Goal: Task Accomplishment & Management: Complete application form

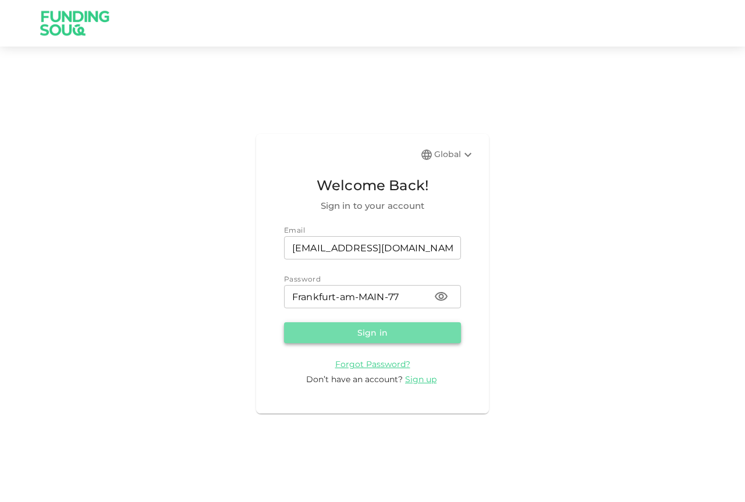
click at [381, 334] on button "Sign in" at bounding box center [372, 332] width 177 height 21
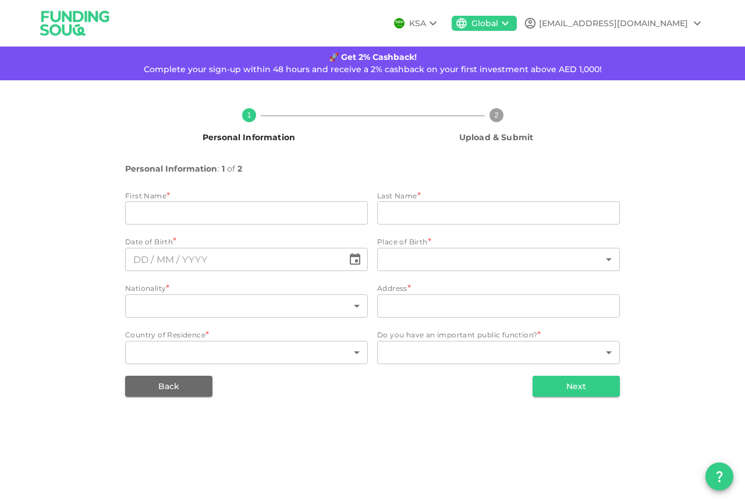
type input "[PERSON_NAME]"
type input "Messaoudi"
type input "71"
type input "Hausener [STREET_ADDRESS]"
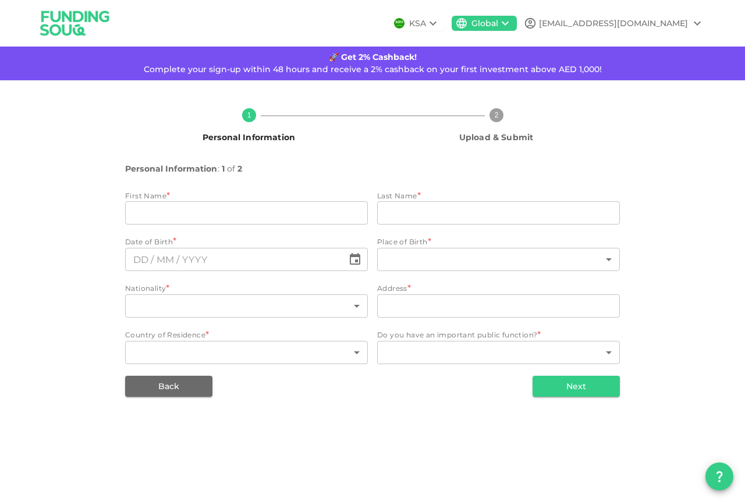
type input "71"
type input "1"
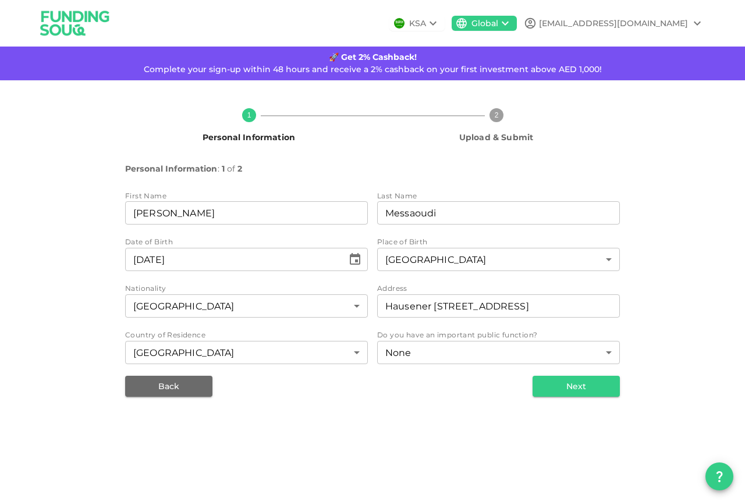
type input "⁦⁨[DATE]⁩⁩"
click at [578, 386] on button "Next" at bounding box center [575, 386] width 87 height 21
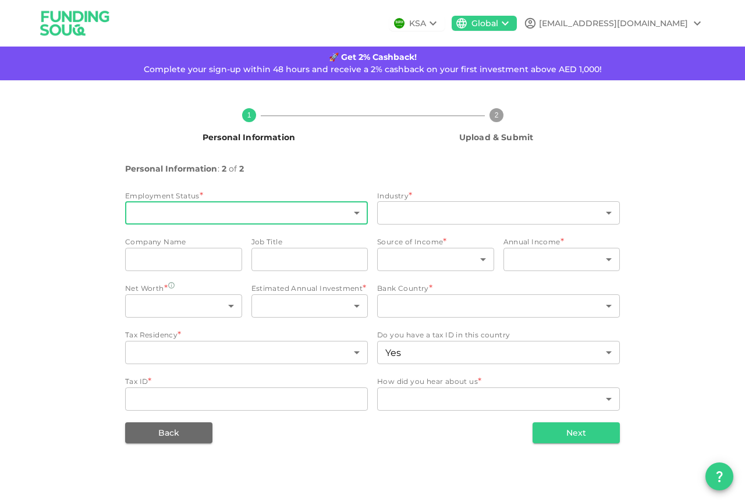
click at [355, 212] on body "KSA Global [EMAIL_ADDRESS][DOMAIN_NAME] 🚀 Get 2% Cashback! Complete your sign-u…" at bounding box center [372, 251] width 745 height 502
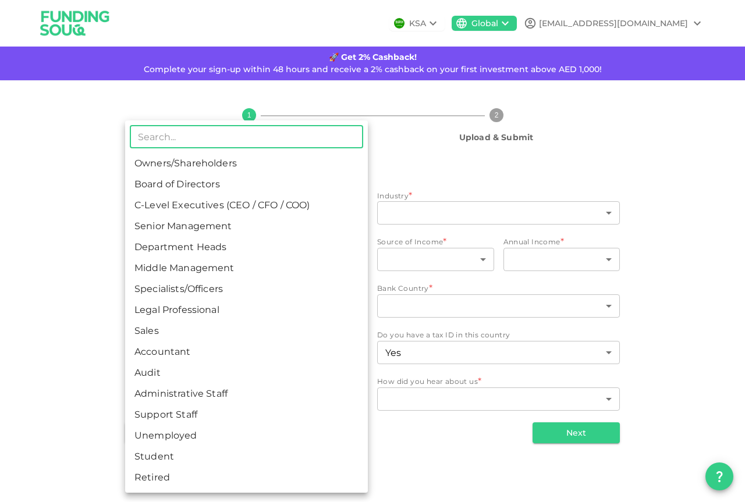
click at [190, 287] on li "Specialists/Officers" at bounding box center [246, 289] width 243 height 21
type input "7"
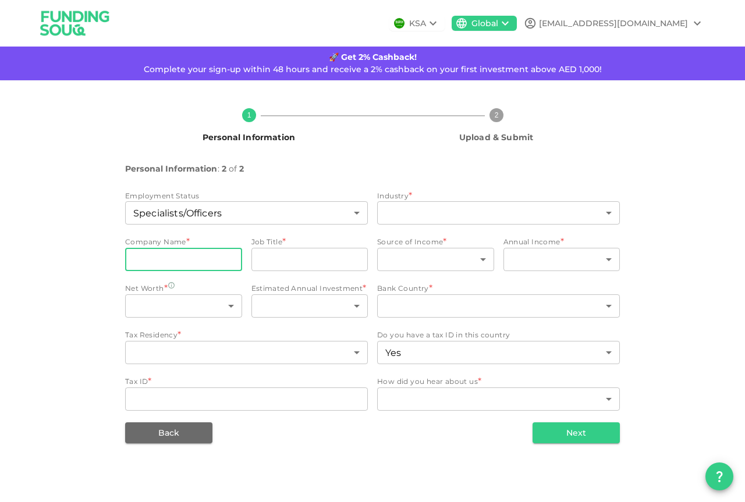
click at [220, 263] on input "companyName" at bounding box center [183, 259] width 117 height 23
type input "icts"
click at [228, 304] on body "KSA Global [EMAIL_ADDRESS][DOMAIN_NAME] 🚀 Get 2% Cashback! Complete your sign-u…" at bounding box center [372, 251] width 745 height 502
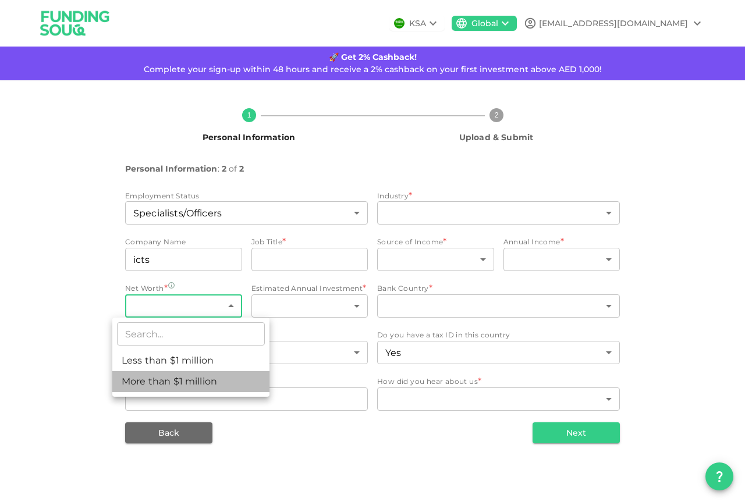
click at [230, 379] on li "More than $1 million" at bounding box center [190, 381] width 157 height 21
type input "2"
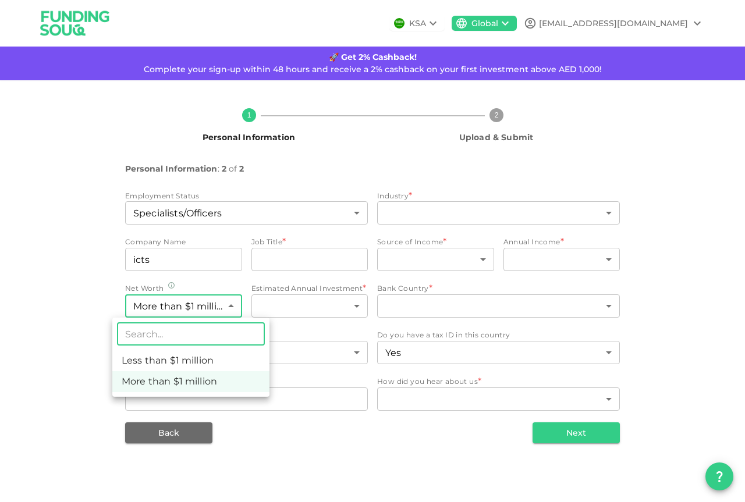
click at [228, 305] on body "KSA Global [EMAIL_ADDRESS][DOMAIN_NAME] 🚀 Get 2% Cashback! Complete your sign-u…" at bounding box center [372, 251] width 745 height 502
click at [169, 334] on input "text" at bounding box center [191, 333] width 148 height 23
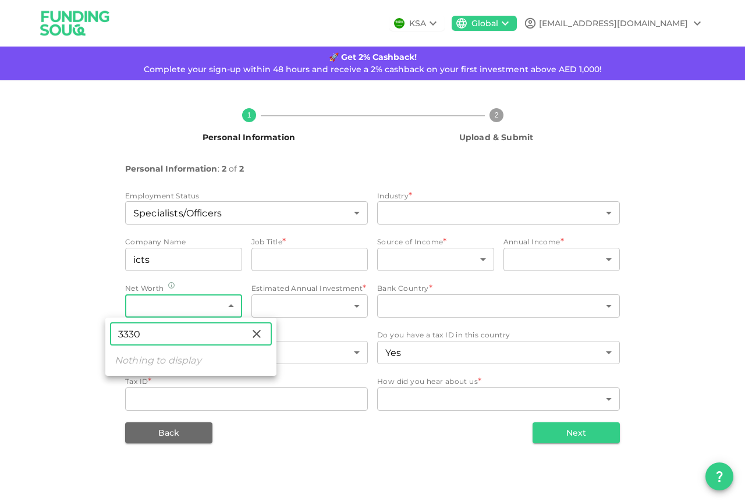
type input "3330"
click at [357, 304] on div at bounding box center [372, 251] width 745 height 502
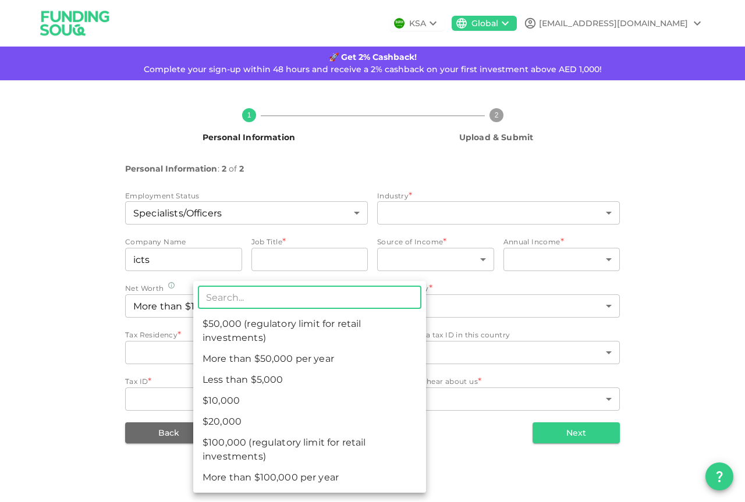
click at [356, 306] on body "KSA Global [EMAIL_ADDRESS][DOMAIN_NAME] 🚀 Get 2% Cashback! Complete your sign-u…" at bounding box center [372, 251] width 745 height 502
click at [472, 414] on div at bounding box center [372, 251] width 745 height 502
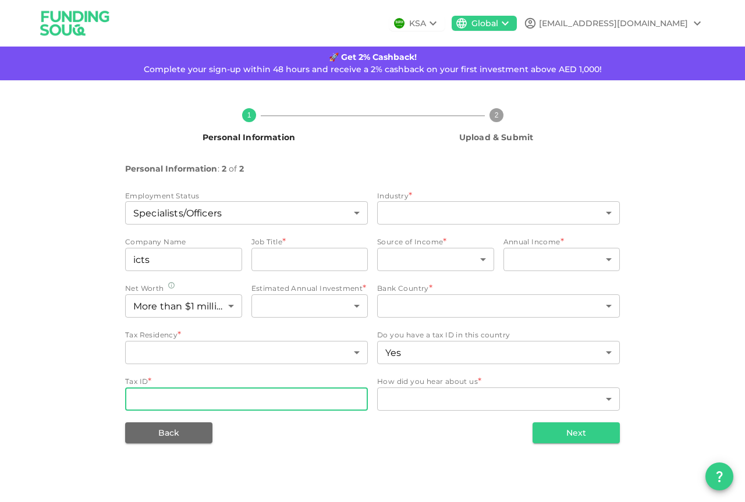
click at [209, 396] on input "Tax ID" at bounding box center [246, 399] width 243 height 23
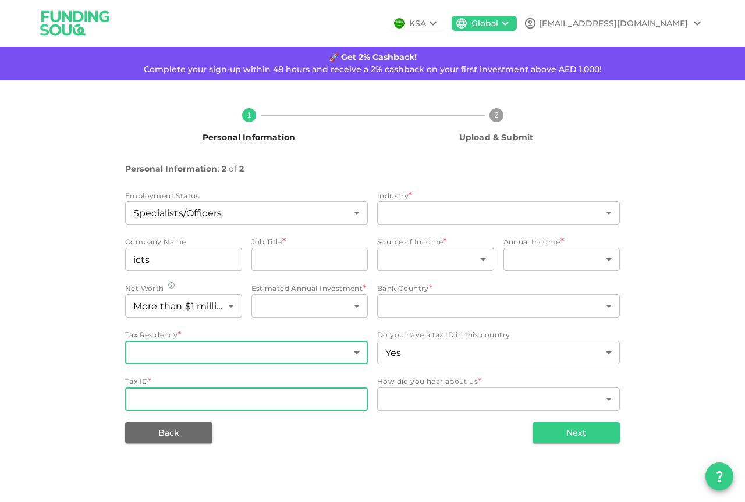
click at [357, 351] on body "KSA Global [EMAIL_ADDRESS][DOMAIN_NAME] 🚀 Get 2% Cashback! Complete your sign-u…" at bounding box center [372, 251] width 745 height 502
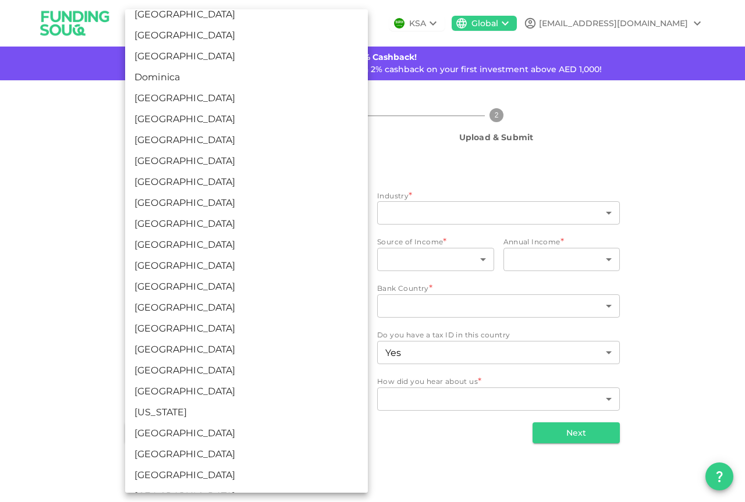
scroll to position [1106, 0]
click at [172, 415] on li "[GEOGRAPHIC_DATA]" at bounding box center [246, 413] width 243 height 21
type input "71"
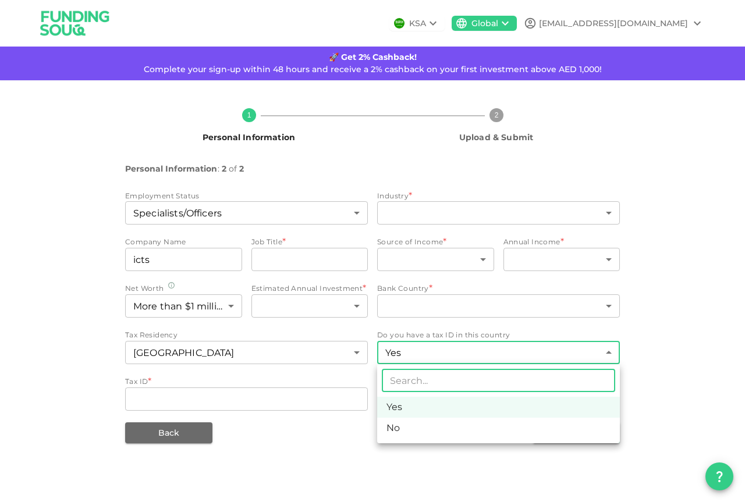
click at [609, 352] on body "KSA Global [EMAIL_ADDRESS][DOMAIN_NAME] 🚀 Get 2% Cashback! Complete your sign-u…" at bounding box center [372, 251] width 745 height 502
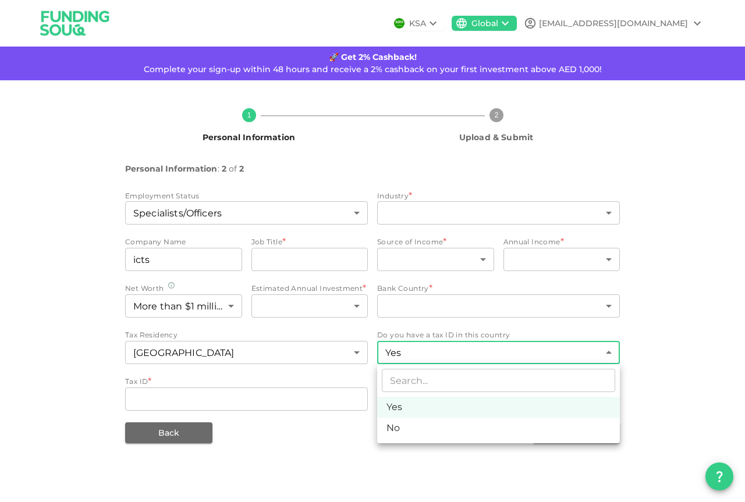
click at [609, 352] on div at bounding box center [372, 251] width 745 height 502
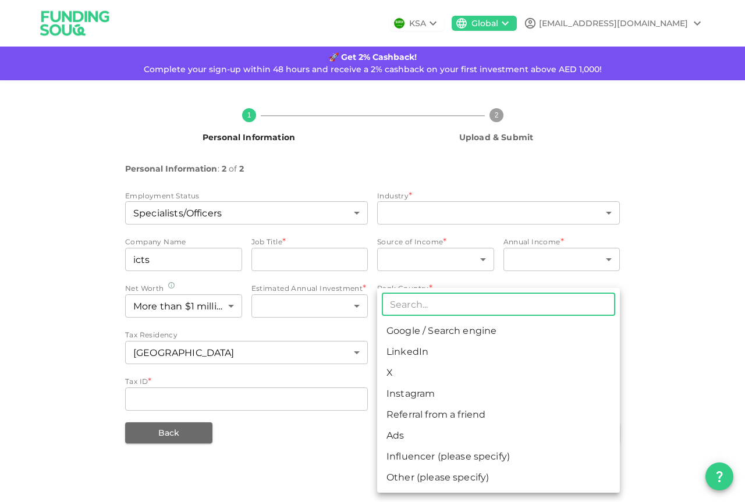
click at [608, 399] on body "KSA Global [EMAIL_ADDRESS][DOMAIN_NAME] 🚀 Get 2% Cashback! Complete your sign-u…" at bounding box center [372, 251] width 745 height 502
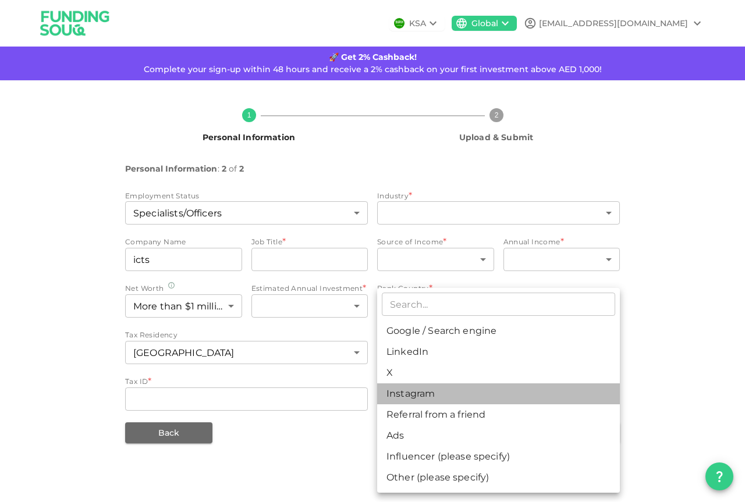
click at [574, 403] on li "Instagram" at bounding box center [498, 393] width 243 height 21
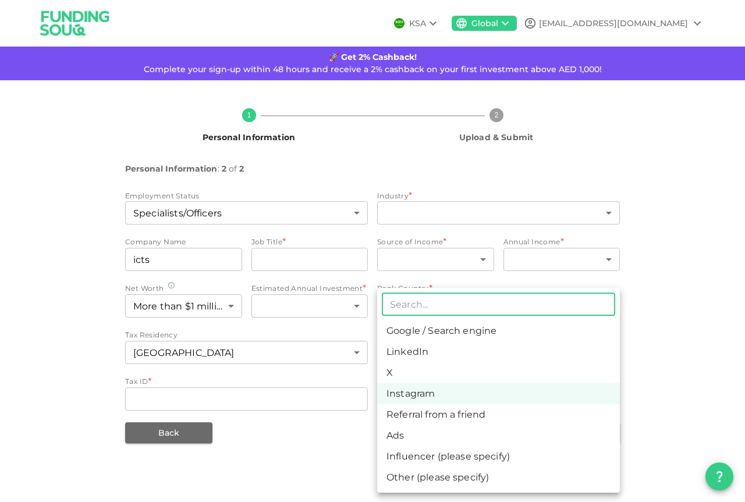
click at [606, 397] on body "KSA Global [EMAIL_ADDRESS][DOMAIN_NAME] 🚀 Get 2% Cashback! Complete your sign-u…" at bounding box center [372, 251] width 745 height 502
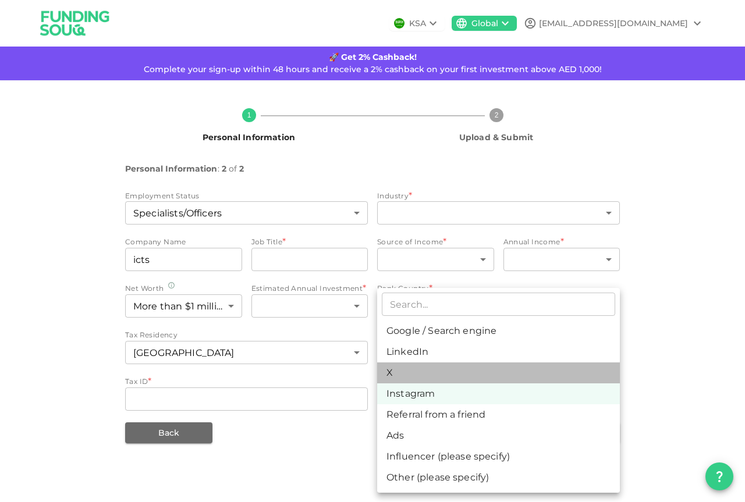
click at [392, 375] on li "X" at bounding box center [498, 373] width 243 height 21
type input "4"
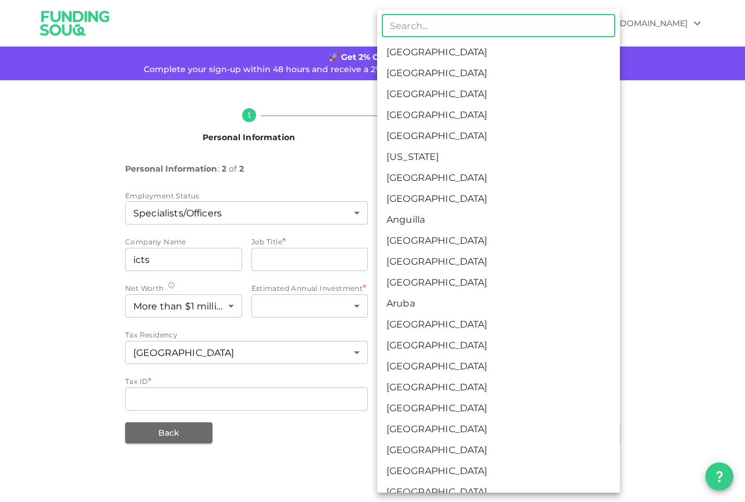
click at [608, 305] on body "KSA Global [EMAIL_ADDRESS][DOMAIN_NAME] 🚀 Get 2% Cashback! Complete your sign-u…" at bounding box center [372, 251] width 745 height 502
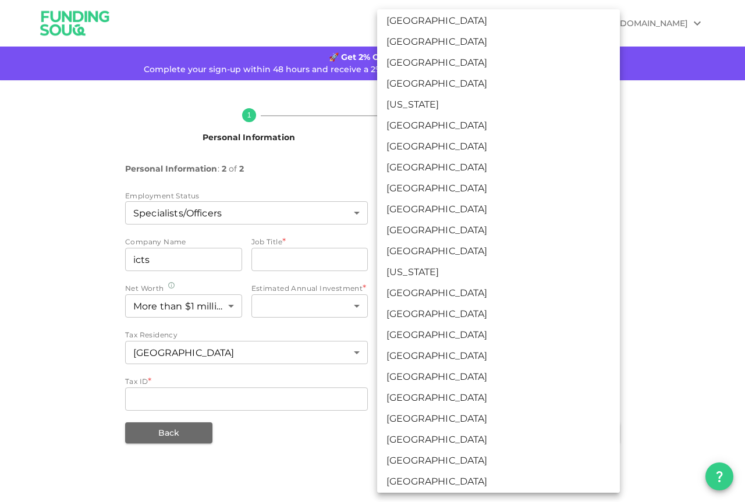
scroll to position [1397, 0]
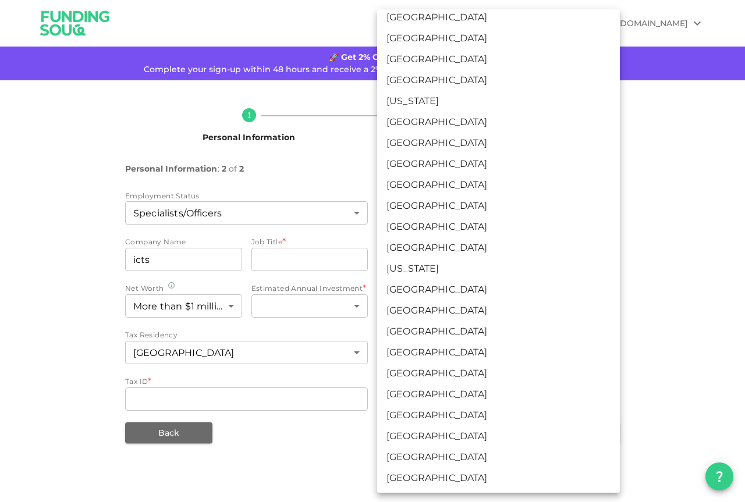
click at [425, 118] on li "[GEOGRAPHIC_DATA]" at bounding box center [498, 122] width 243 height 21
type input "71"
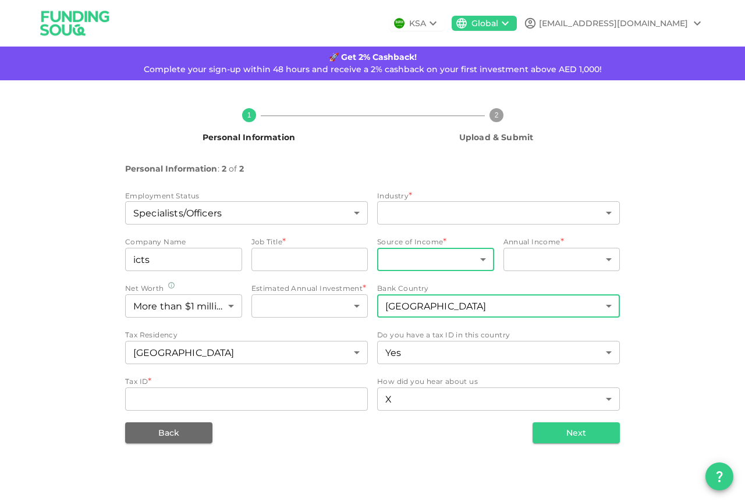
click at [482, 258] on body "KSA Global [EMAIL_ADDRESS][DOMAIN_NAME] 🚀 Get 2% Cashback! Complete your sign-u…" at bounding box center [372, 251] width 745 height 502
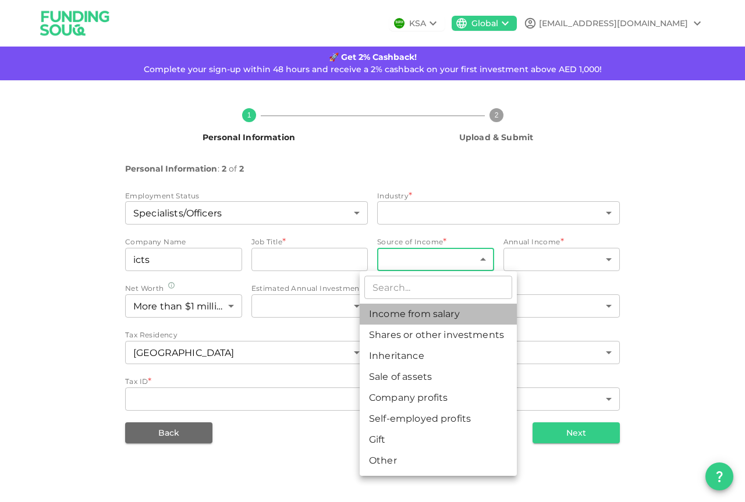
click at [443, 314] on li "Income from salary" at bounding box center [438, 314] width 157 height 21
type input "1"
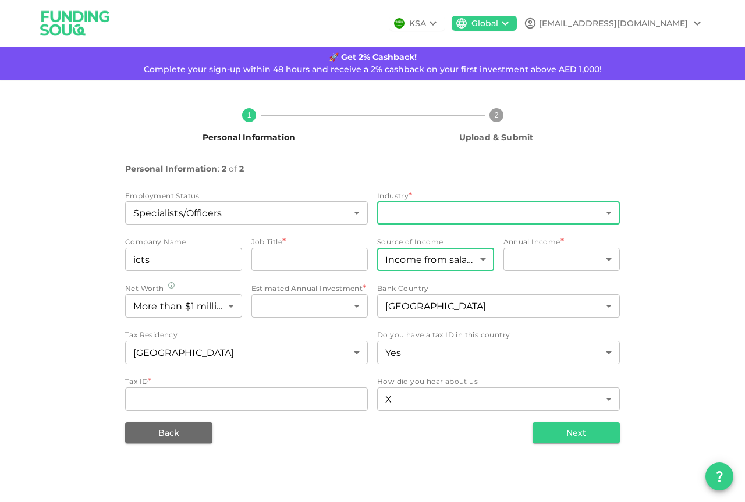
click at [611, 211] on body "KSA Global [EMAIL_ADDRESS][DOMAIN_NAME] 🚀 Get 2% Cashback! Complete your sign-u…" at bounding box center [372, 251] width 745 height 502
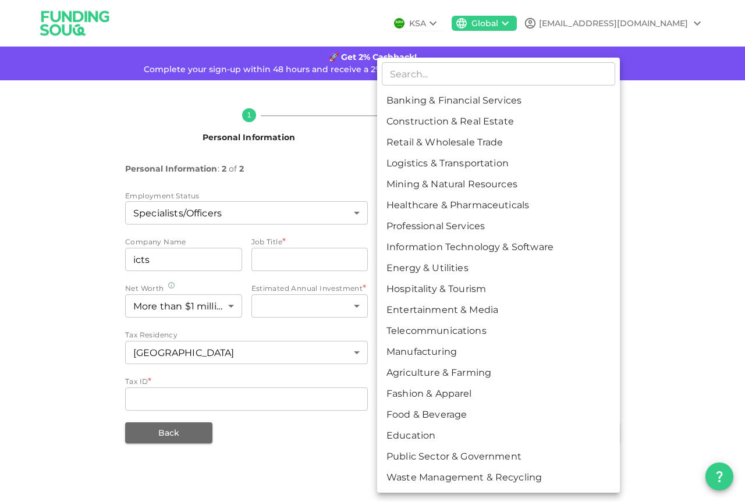
drag, startPoint x: 533, startPoint y: 242, endPoint x: 442, endPoint y: 273, distance: 95.9
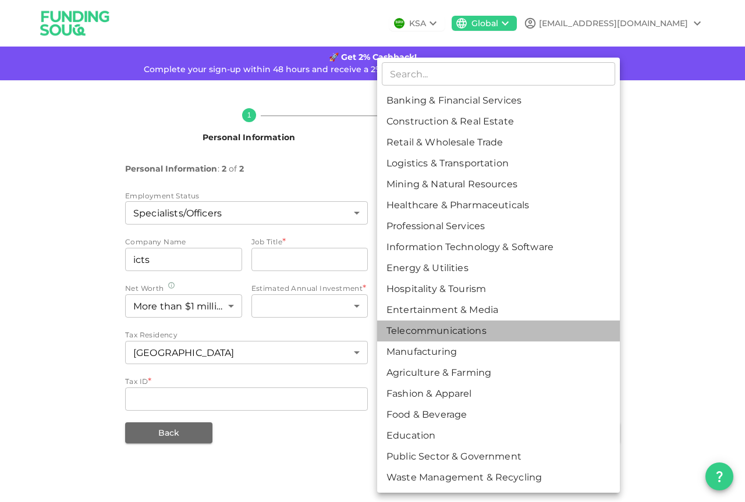
drag, startPoint x: 442, startPoint y: 273, endPoint x: 580, endPoint y: 323, distance: 146.7
click at [580, 323] on li "Telecommunications" at bounding box center [498, 331] width 243 height 21
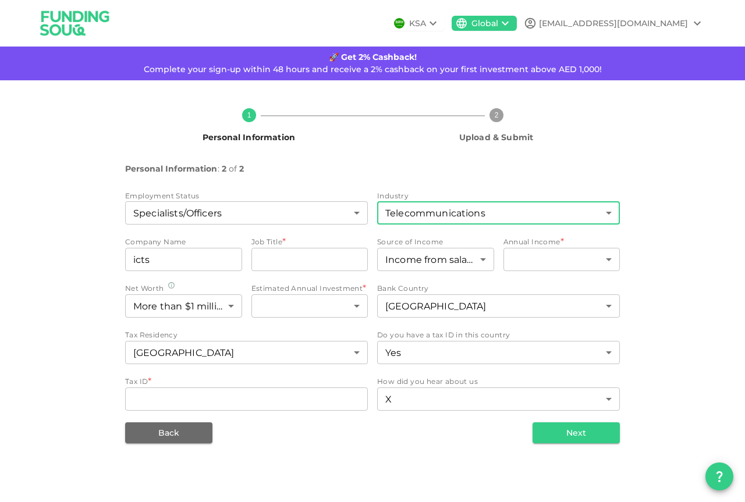
click at [612, 214] on body "KSA Global [EMAIL_ADDRESS][DOMAIN_NAME] 🚀 Get 2% Cashback! Complete your sign-u…" at bounding box center [372, 251] width 745 height 502
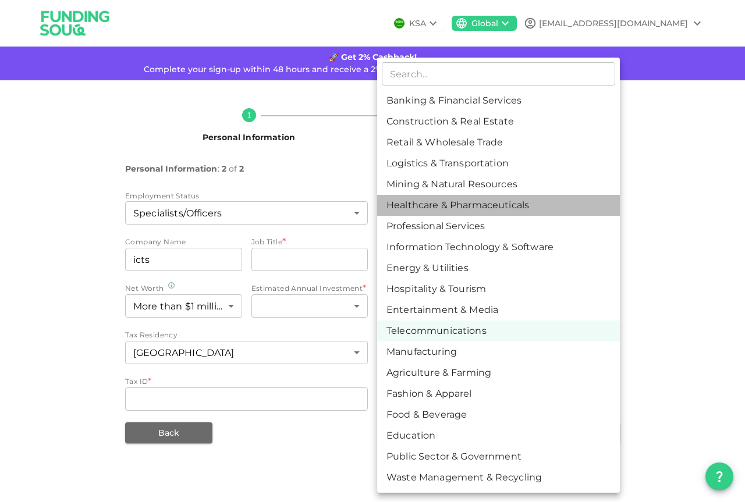
click at [612, 214] on li "Healthcare & Pharmaceuticals" at bounding box center [498, 205] width 243 height 21
type input "6"
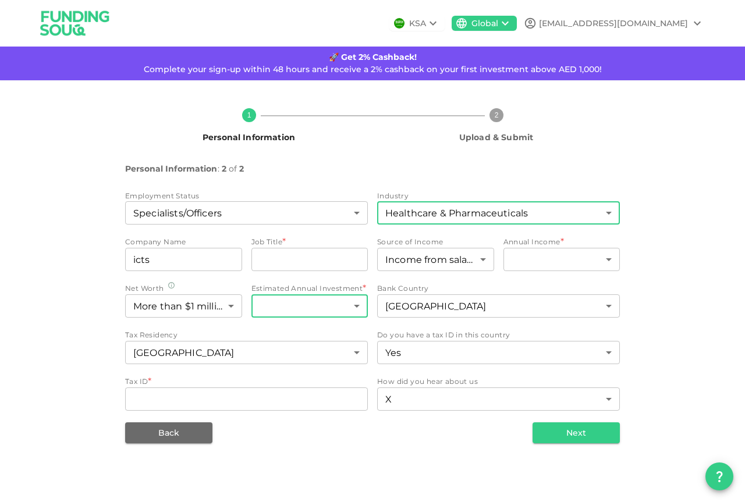
click at [357, 306] on body "KSA Global [EMAIL_ADDRESS][DOMAIN_NAME] 🚀 Get 2% Cashback! Complete your sign-u…" at bounding box center [372, 251] width 745 height 502
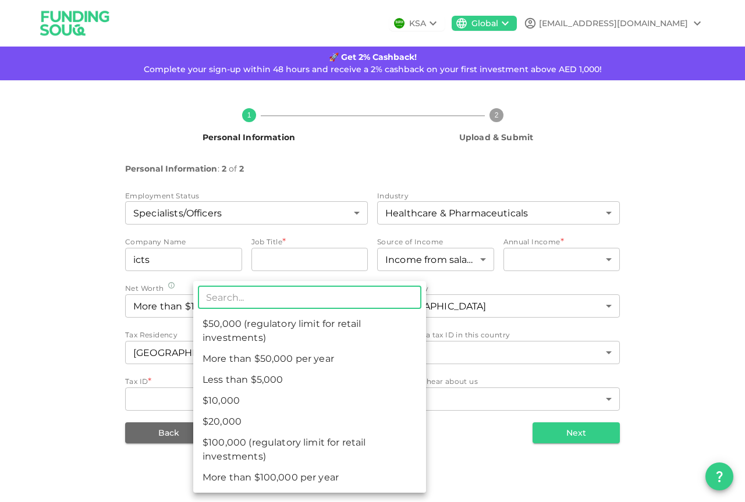
click at [357, 306] on input "text" at bounding box center [309, 297] width 223 height 23
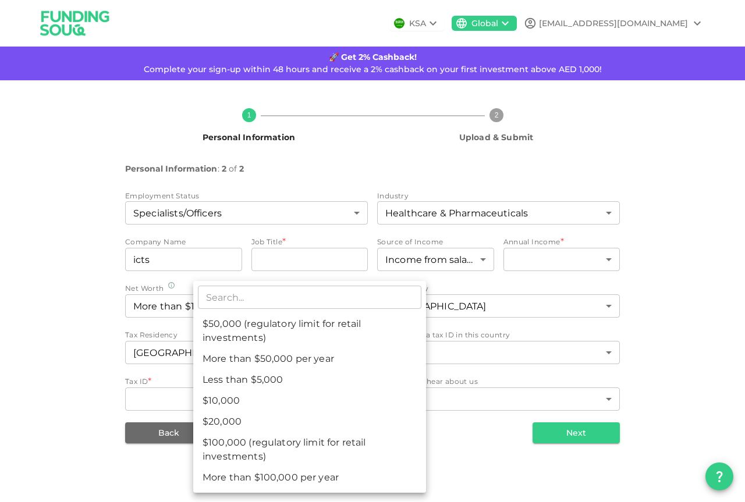
drag, startPoint x: 476, startPoint y: 449, endPoint x: 468, endPoint y: 442, distance: 10.3
click at [470, 442] on div at bounding box center [372, 251] width 745 height 502
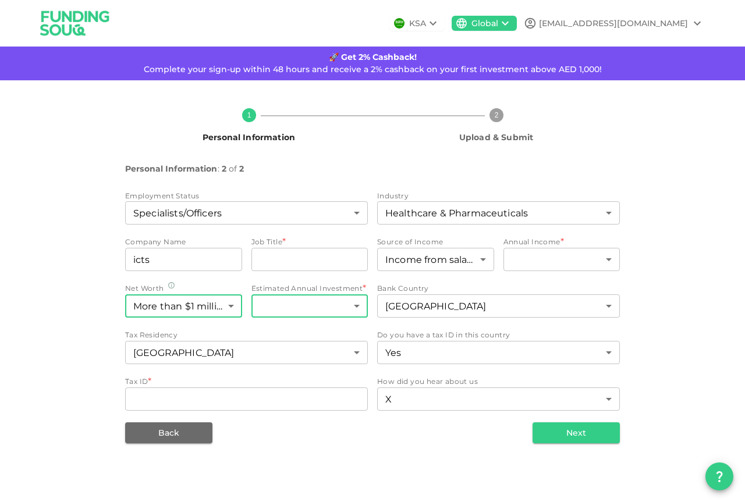
click at [231, 305] on body "KSA Global [EMAIL_ADDRESS][DOMAIN_NAME] 🚀 Get 2% Cashback! Complete your sign-u…" at bounding box center [372, 251] width 745 height 502
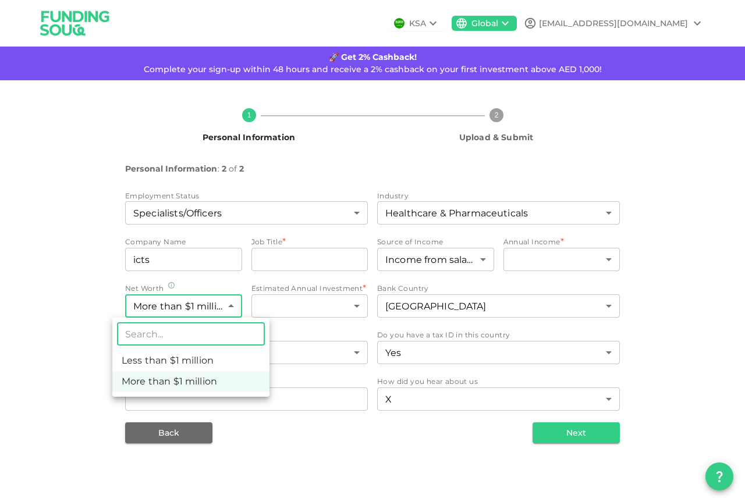
click at [209, 331] on input "text" at bounding box center [191, 333] width 148 height 23
type input "3330"
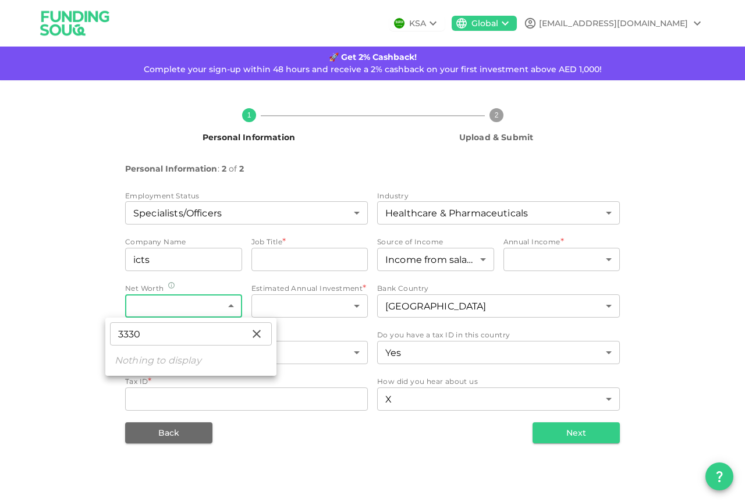
click at [328, 262] on div at bounding box center [372, 251] width 745 height 502
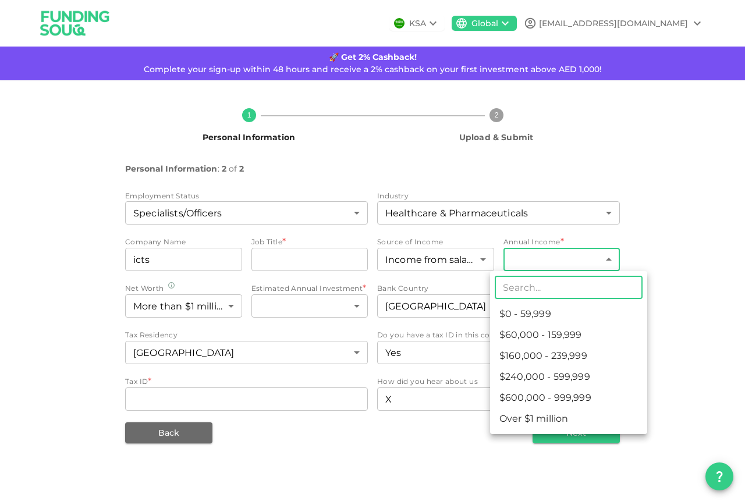
click at [612, 257] on body "KSA Global [EMAIL_ADDRESS][DOMAIN_NAME] 🚀 Get 2% Cashback! Complete your sign-u…" at bounding box center [372, 251] width 745 height 502
click at [553, 310] on li "$0 - 59,999" at bounding box center [568, 314] width 157 height 21
type input "1"
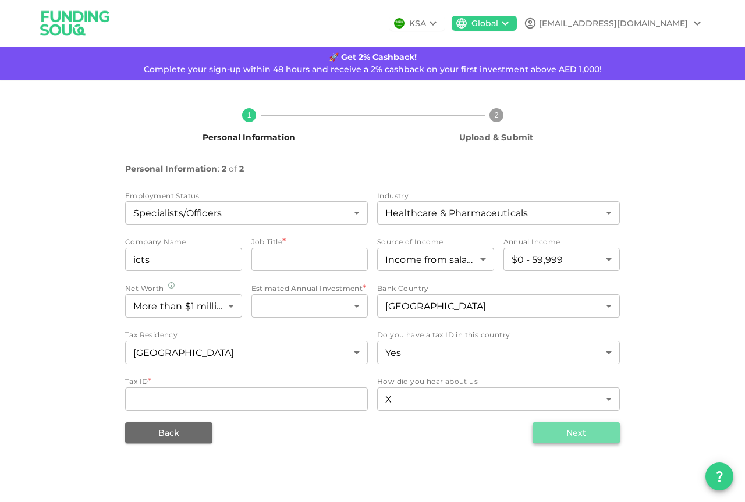
click at [567, 427] on button "Next" at bounding box center [575, 432] width 87 height 21
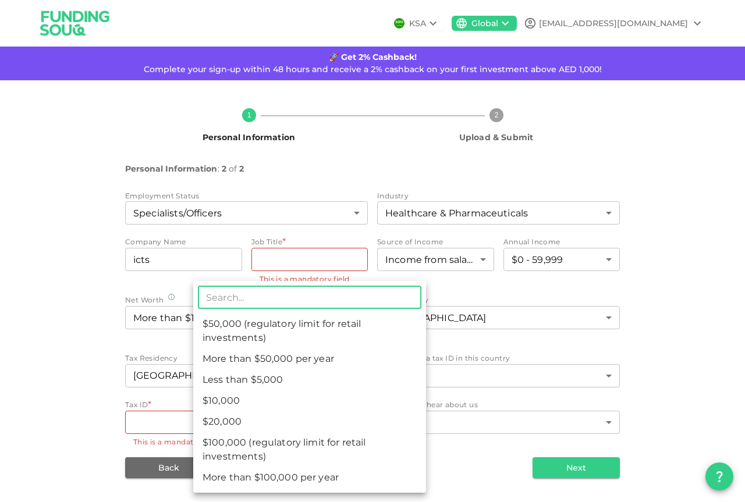
click at [356, 317] on body "KSA Global [EMAIL_ADDRESS][DOMAIN_NAME] 🚀 Get 2% Cashback! Complete your sign-u…" at bounding box center [372, 251] width 745 height 502
click at [265, 377] on li "Less than $5,000" at bounding box center [309, 380] width 233 height 21
type input "1"
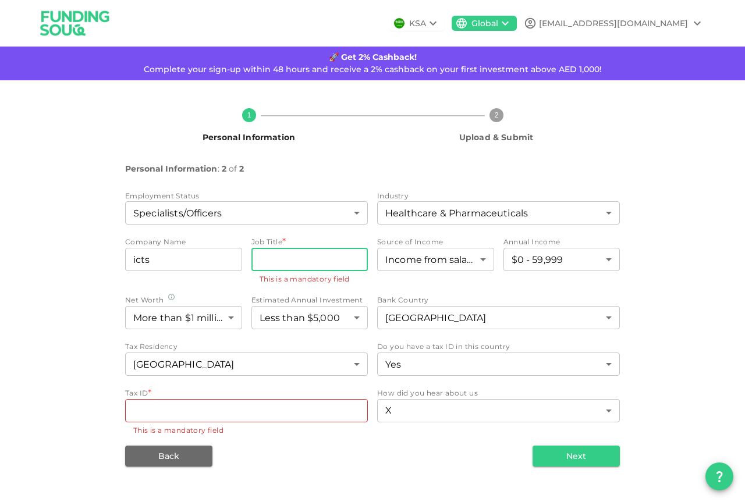
click at [298, 259] on input "jobTitle" at bounding box center [309, 259] width 117 height 23
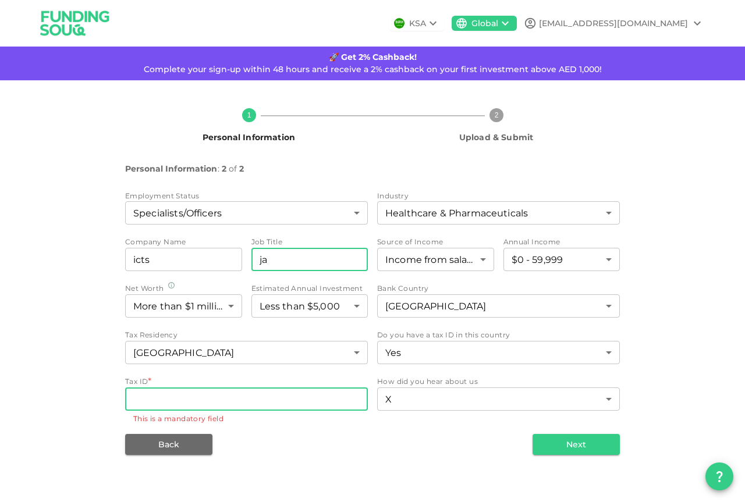
type input "ja"
click at [274, 396] on input "Tax ID" at bounding box center [246, 399] width 243 height 23
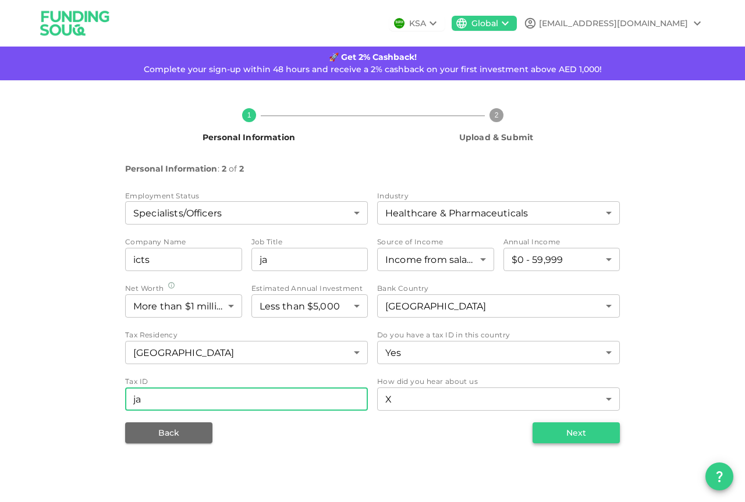
type input "ja"
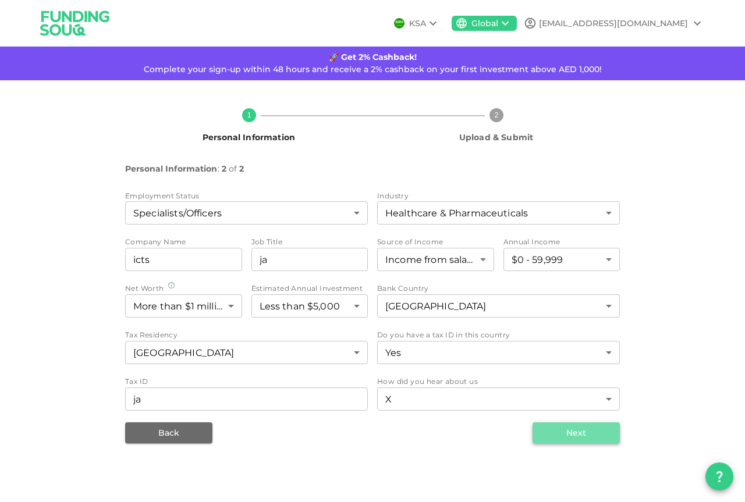
click at [556, 434] on button "Next" at bounding box center [575, 432] width 87 height 21
